Goal: Task Accomplishment & Management: Use online tool/utility

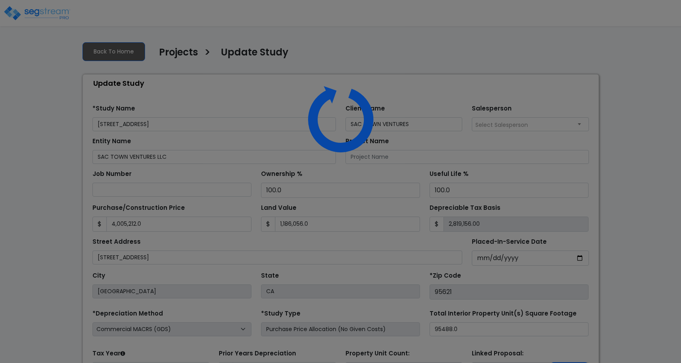
select select "2024"
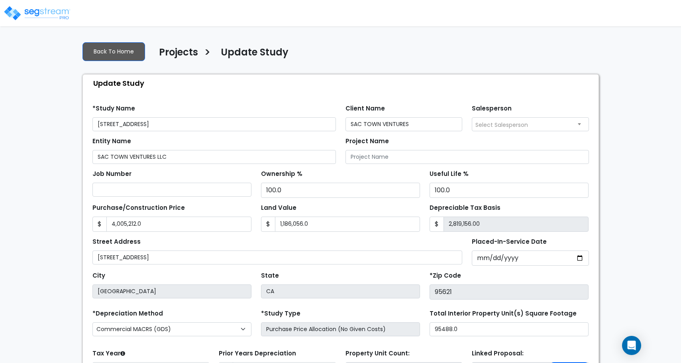
click at [61, 14] on img at bounding box center [37, 13] width 68 height 16
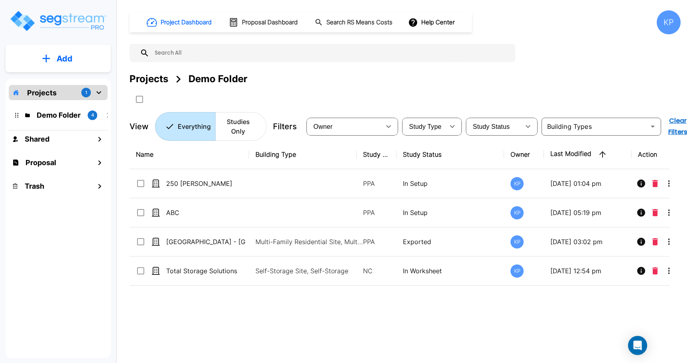
click at [59, 88] on div "Projects 1" at bounding box center [58, 92] width 99 height 15
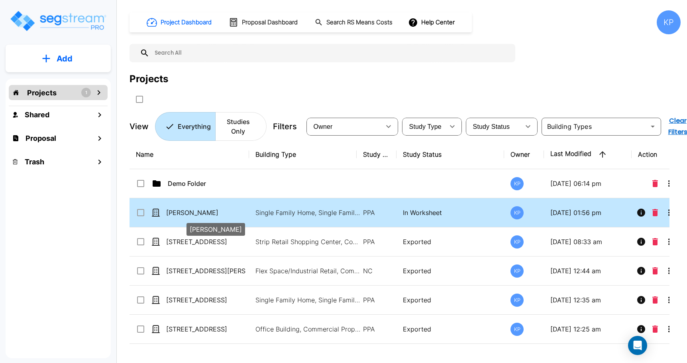
click at [188, 211] on p "[PERSON_NAME]" at bounding box center [206, 213] width 80 height 10
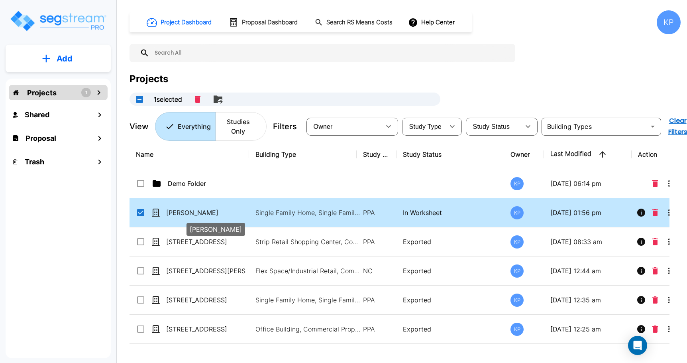
click at [188, 211] on p "[PERSON_NAME]" at bounding box center [206, 213] width 80 height 10
checkbox input "false"
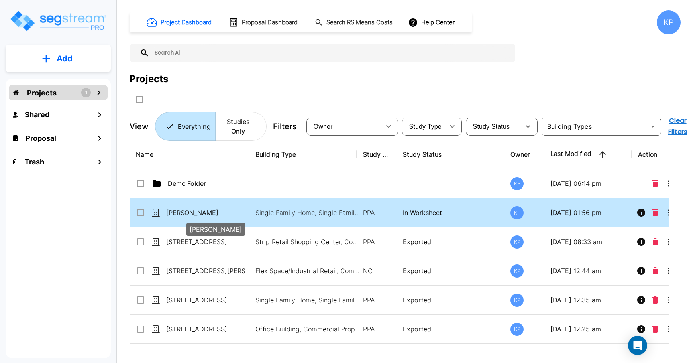
click at [188, 211] on p "[PERSON_NAME]" at bounding box center [206, 213] width 80 height 10
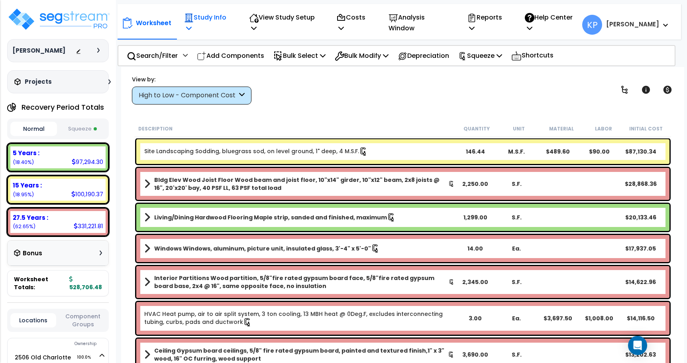
click at [236, 20] on div "Study Info Study Setup Add Property Unit Template study Clone study" at bounding box center [208, 22] width 57 height 29
click at [192, 25] on icon at bounding box center [189, 28] width 6 height 6
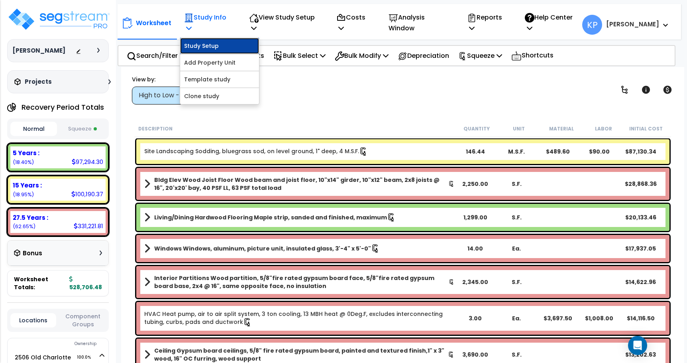
click at [205, 40] on link "Study Setup" at bounding box center [219, 46] width 79 height 16
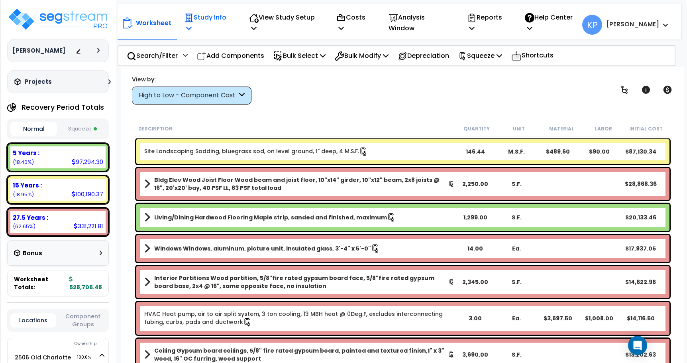
click at [209, 21] on p "Study Info" at bounding box center [208, 23] width 48 height 22
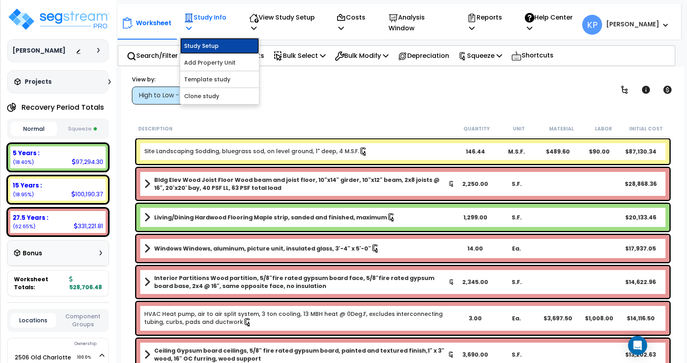
click at [208, 42] on link "Study Setup" at bounding box center [219, 46] width 79 height 16
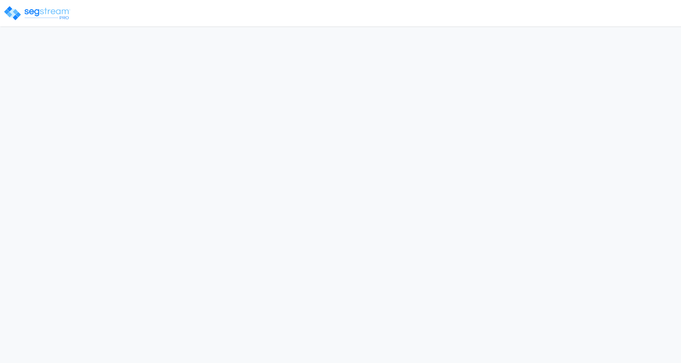
select select "2022"
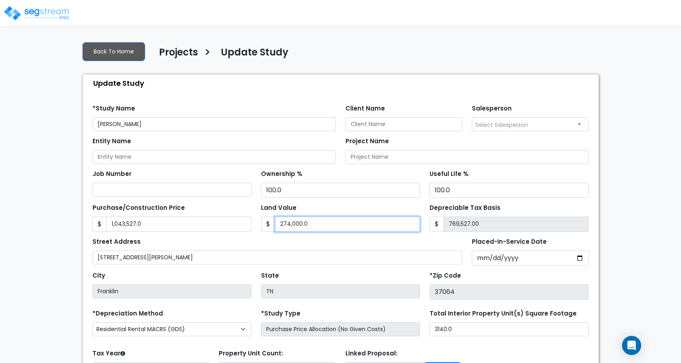
type input "5"
type input "1,043,522.00"
type input "54"
type input "1,043,473.00"
type input "542"
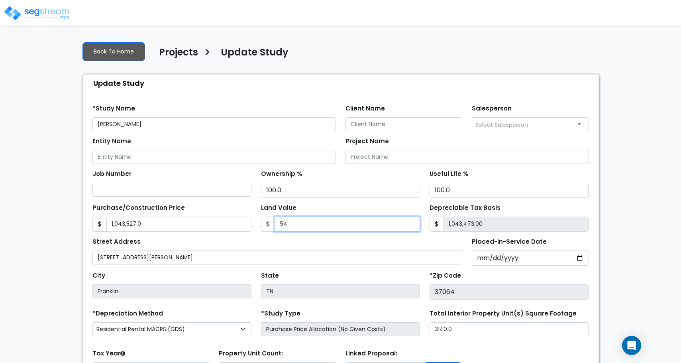
type input "1,042,985.00"
type input "5423"
type input "1,038,104.00"
type input "5,4239"
type input "989,288.00"
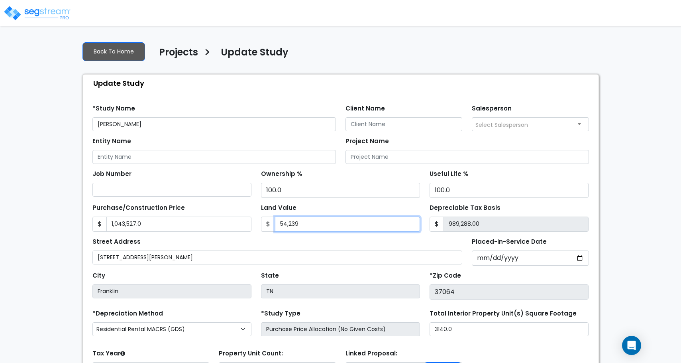
type input "54,2394"
type input "501,133.00"
type input "542,394"
click at [306, 238] on div "Street Address 2506 Old Charlotte Pike, Franklin, TN" at bounding box center [277, 250] width 370 height 29
click at [254, 243] on div "Street Address 2506 Old Charlotte Pike, Franklin, TN" at bounding box center [277, 250] width 370 height 29
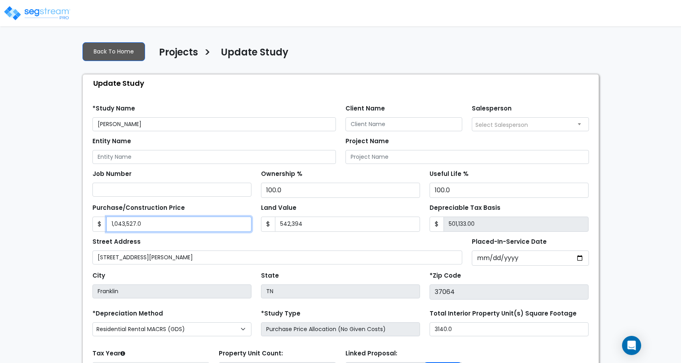
click at [187, 228] on input "1,043,527.0" at bounding box center [178, 223] width 145 height 15
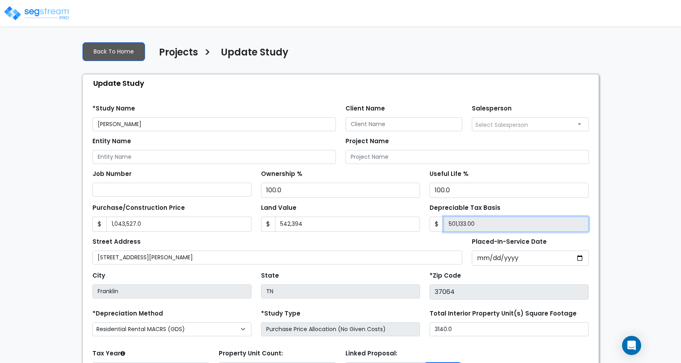
click at [465, 228] on input "501,133.00" at bounding box center [516, 223] width 145 height 15
drag, startPoint x: 483, startPoint y: 224, endPoint x: 443, endPoint y: 223, distance: 40.7
click at [443, 223] on div "$ 501,133.00" at bounding box center [509, 223] width 159 height 15
paste input "text"
click at [453, 224] on input "Depreciable Tax Basis" at bounding box center [516, 223] width 145 height 15
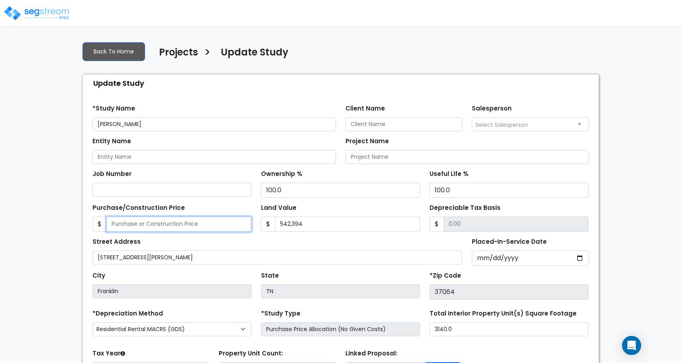
click at [202, 225] on input "Purchase/Construction Price" at bounding box center [178, 223] width 145 height 15
click at [114, 226] on input "Purchase/Construction Price" at bounding box center [178, 223] width 145 height 15
paste input "1209251"
type input "1209251"
type input "666,857.00"
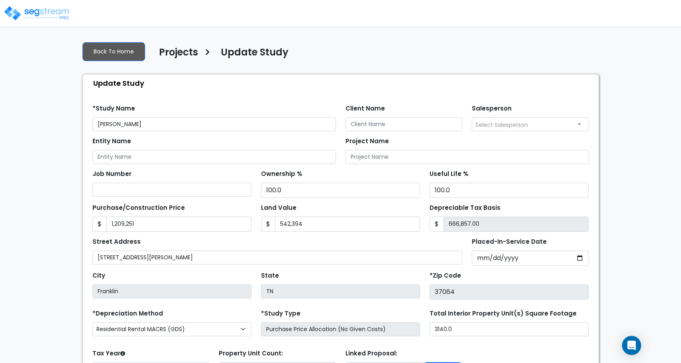
click at [151, 236] on div "Street Address 2506 Old Charlotte Pike, Franklin, TN" at bounding box center [277, 250] width 370 height 29
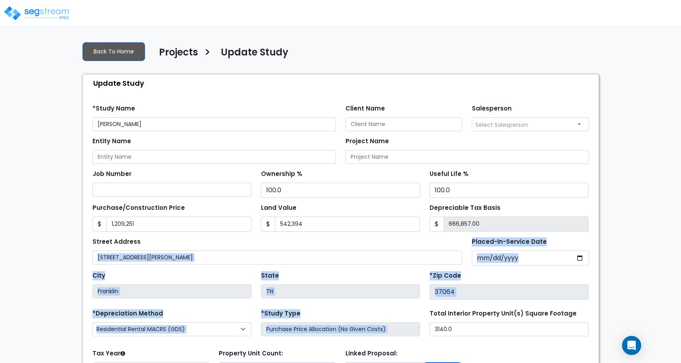
drag, startPoint x: 464, startPoint y: 236, endPoint x: 489, endPoint y: 305, distance: 74.1
click at [489, 305] on form "*Study Name Marc Miles Client Name Salesperson 100.0 $" at bounding box center [340, 266] width 497 height 337
click at [493, 246] on label "Placed-In-Service Date" at bounding box center [509, 241] width 75 height 9
click at [493, 250] on input "[DATE]" at bounding box center [530, 257] width 117 height 15
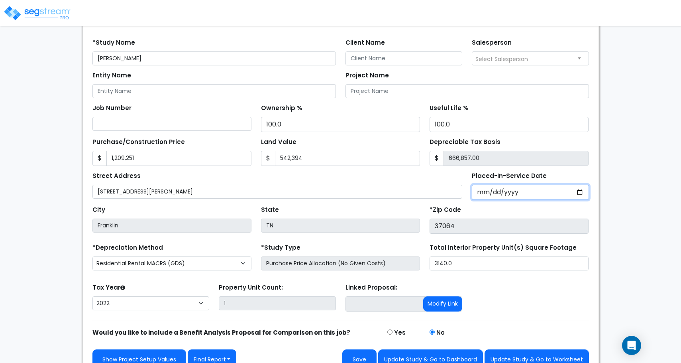
scroll to position [79, 0]
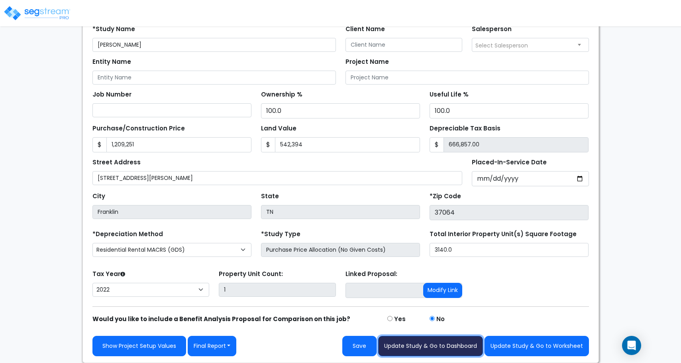
click at [405, 347] on button "Update Study & Go to Dashboard" at bounding box center [430, 346] width 105 height 20
type input "1209251"
type input "542394"
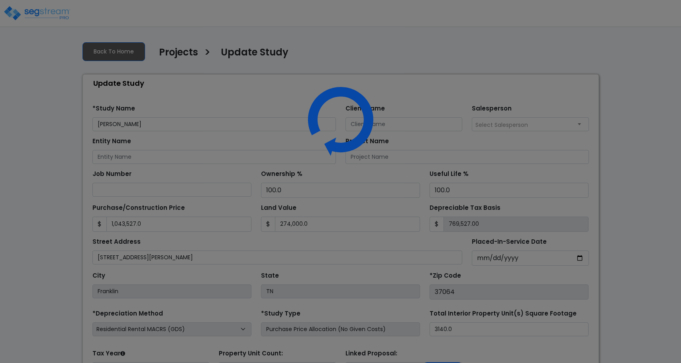
select select "2022"
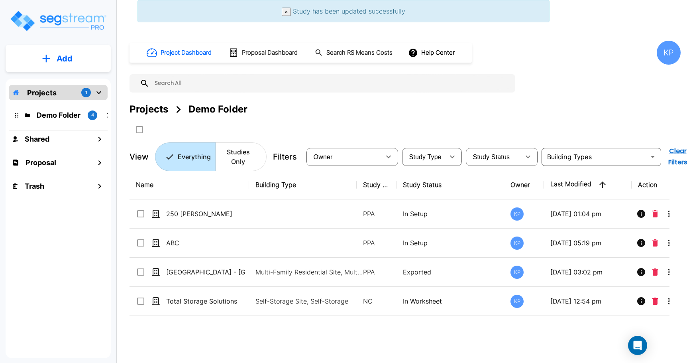
click at [46, 94] on p "Projects" at bounding box center [41, 92] width 29 height 11
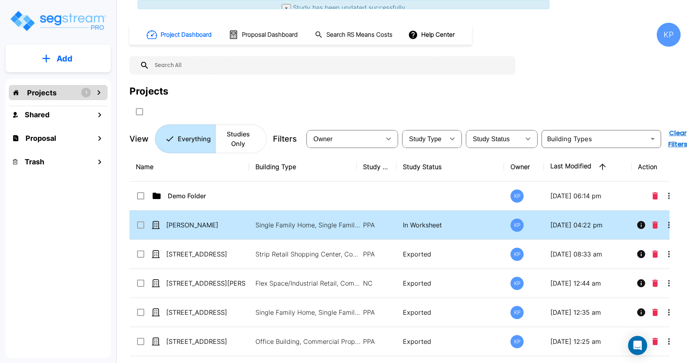
click at [168, 242] on tbody "Demo Folder KP [DATE] 06:14 pm [PERSON_NAME] Single Family Home, Single Family …" at bounding box center [407, 268] width 554 height 175
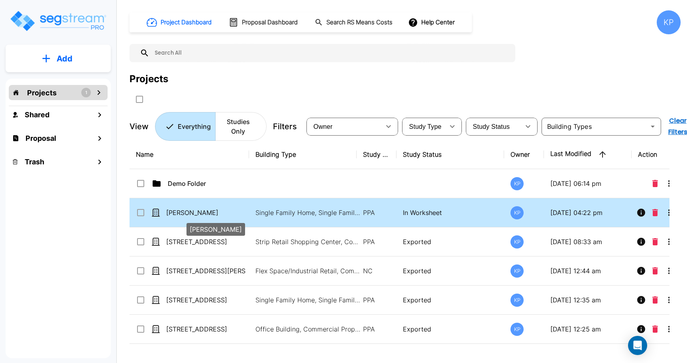
click at [175, 213] on p "[PERSON_NAME]" at bounding box center [206, 213] width 80 height 10
checkbox input "true"
click at [175, 213] on p "[PERSON_NAME]" at bounding box center [206, 213] width 80 height 10
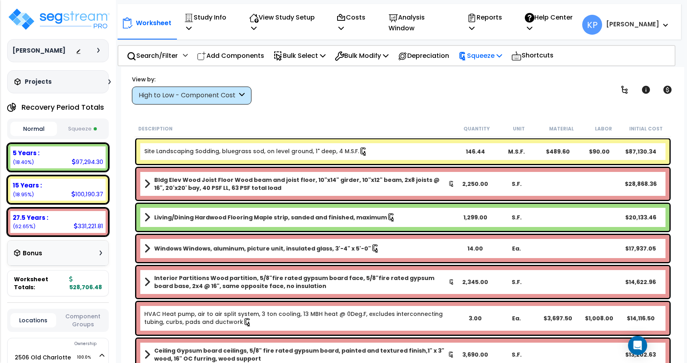
click at [488, 52] on p "Squeeze" at bounding box center [480, 55] width 44 height 11
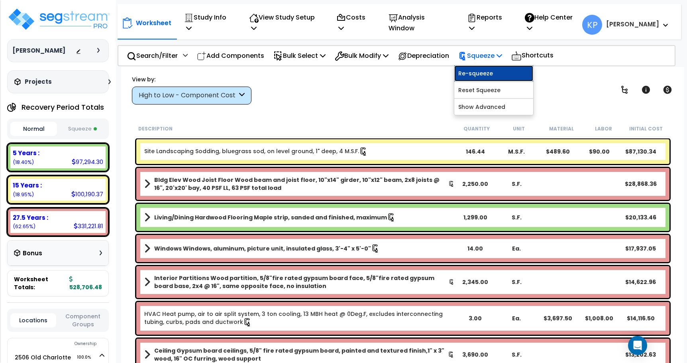
click at [487, 65] on link "Re-squeeze" at bounding box center [493, 73] width 79 height 16
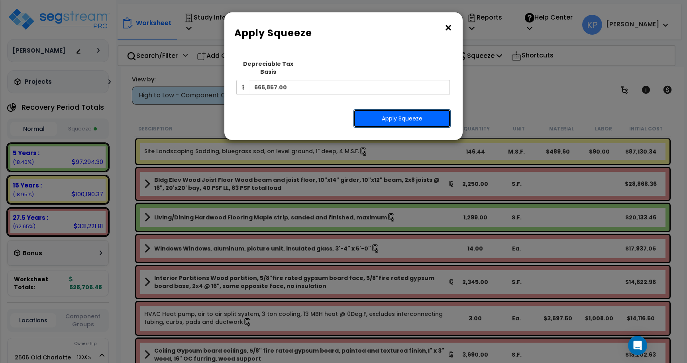
click at [390, 114] on button "Apply Squeeze" at bounding box center [402, 118] width 97 height 18
